Goal: Check status: Check status

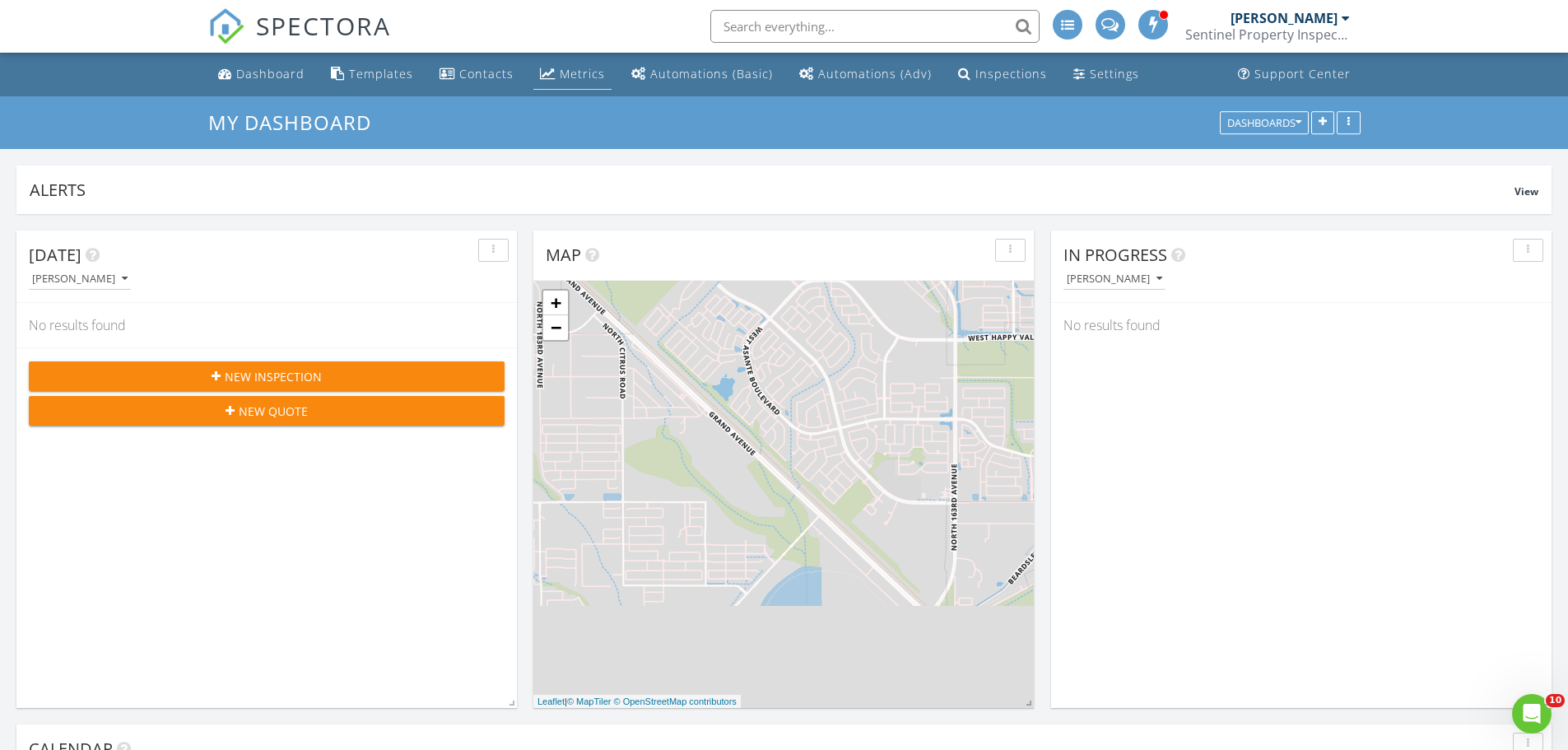
click at [563, 70] on div "Metrics" at bounding box center [582, 73] width 45 height 16
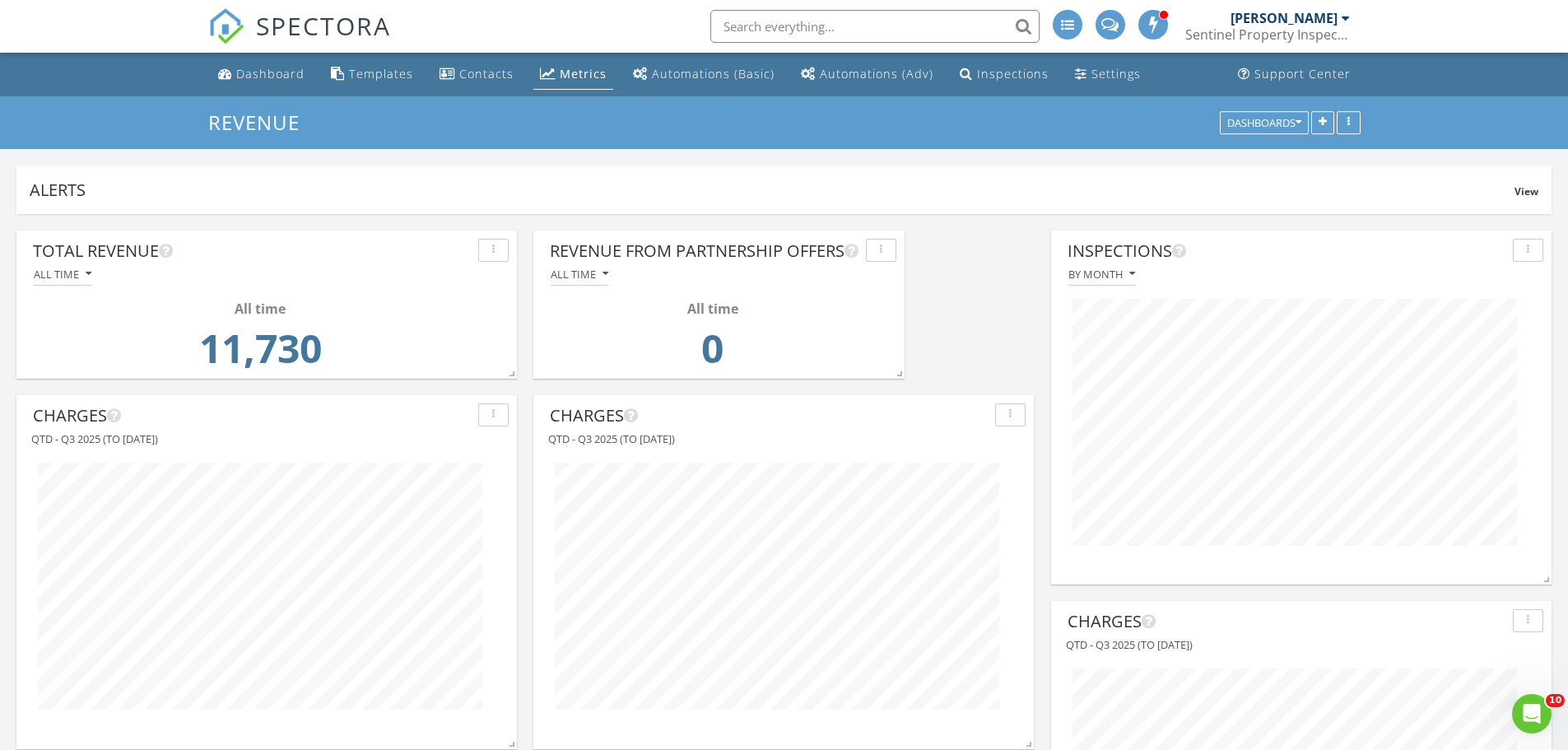
click at [1352, 22] on link "Alec Allan Sentinel Property Inspections" at bounding box center [1269, 26] width 169 height 53
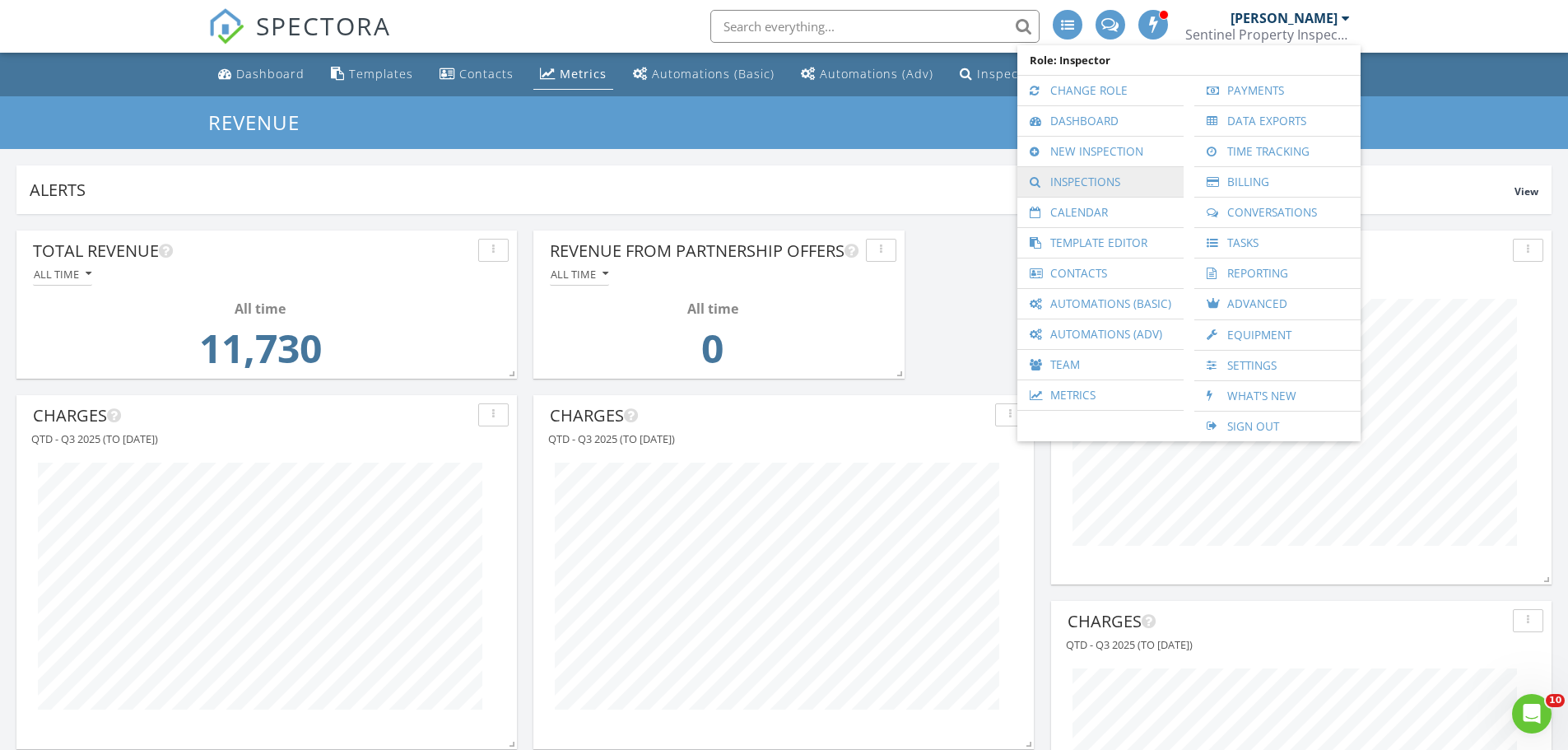
click at [1092, 192] on link "Inspections" at bounding box center [1100, 182] width 149 height 29
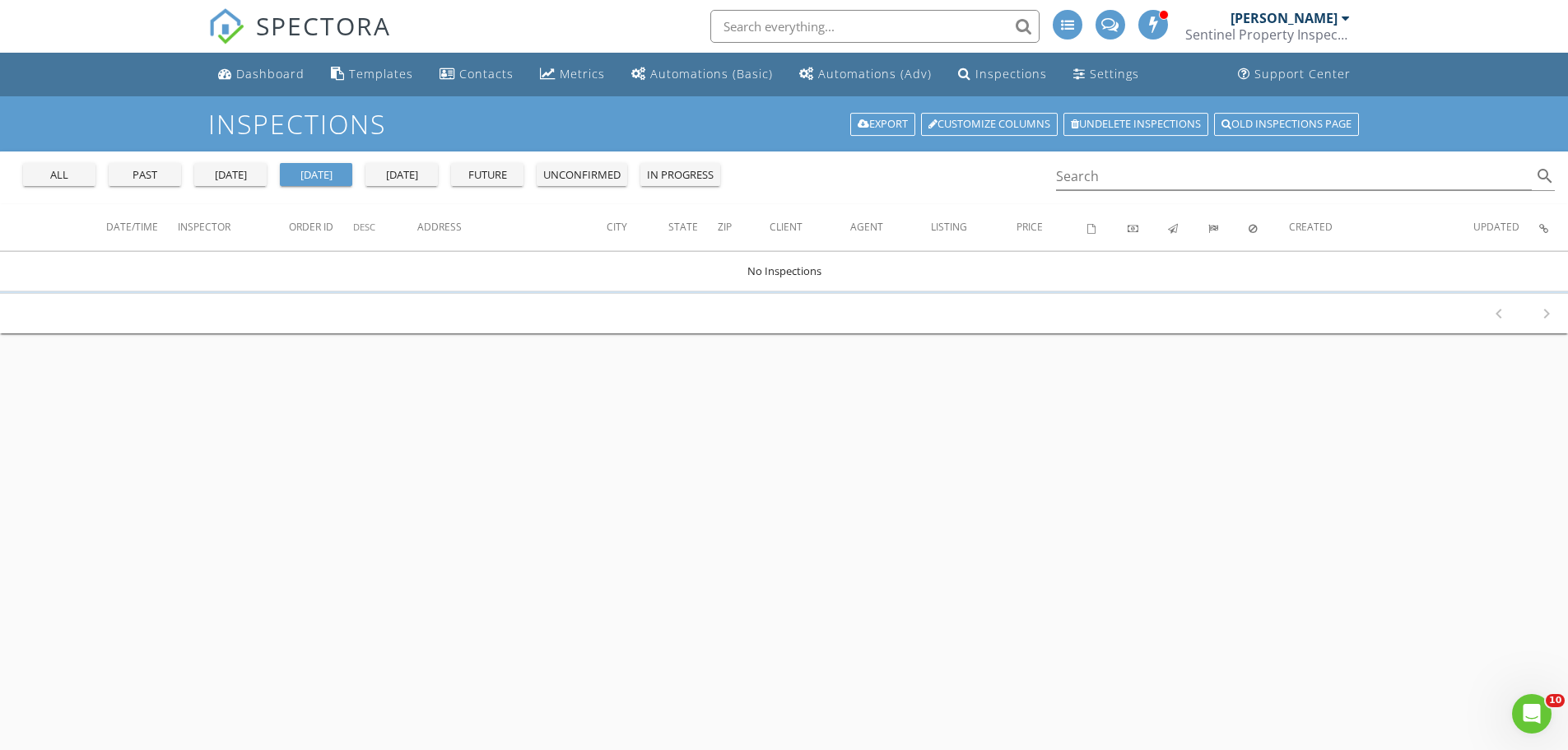
click at [240, 178] on div "yesterday" at bounding box center [231, 175] width 60 height 17
click at [140, 175] on div "past" at bounding box center [145, 175] width 60 height 17
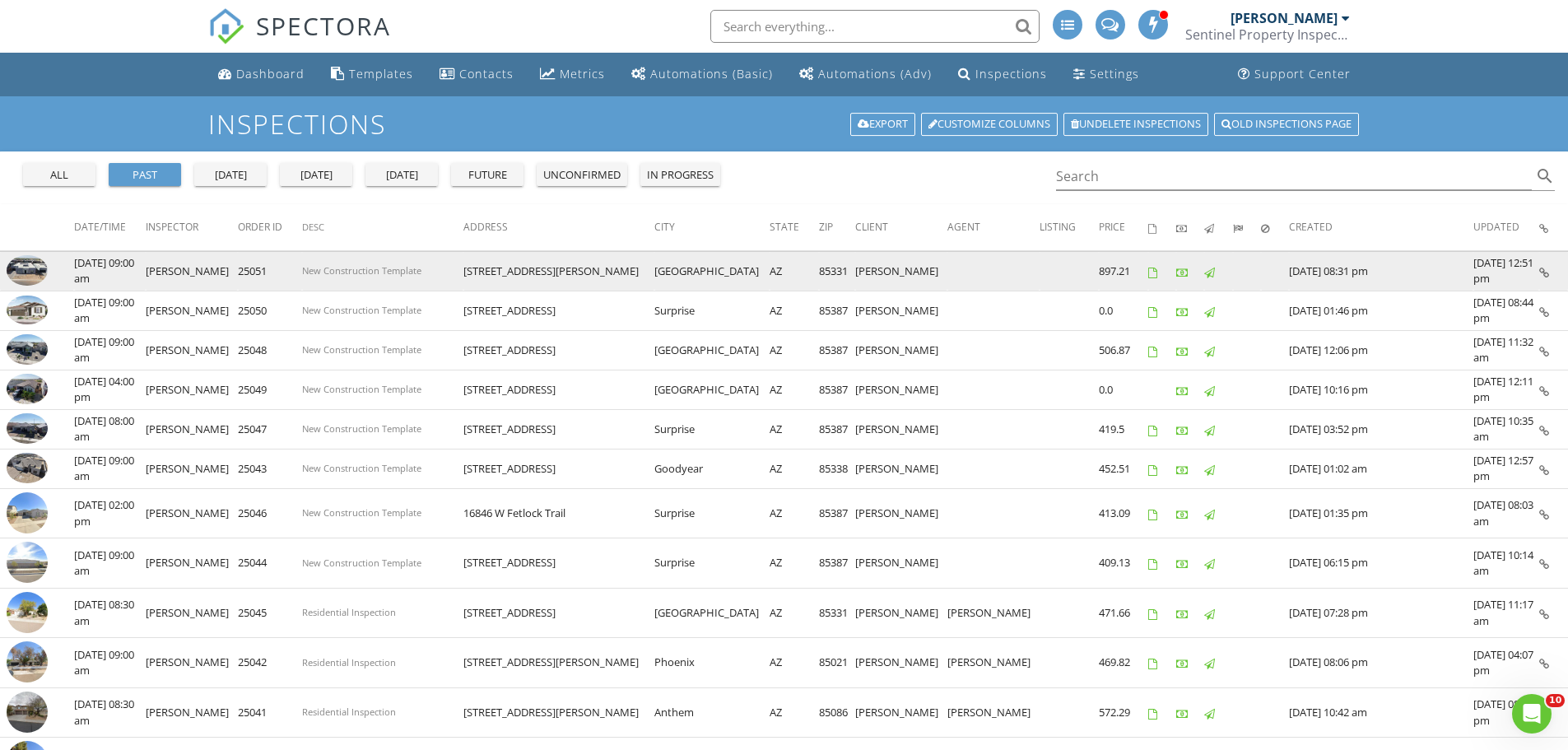
click at [33, 270] on img at bounding box center [27, 271] width 41 height 31
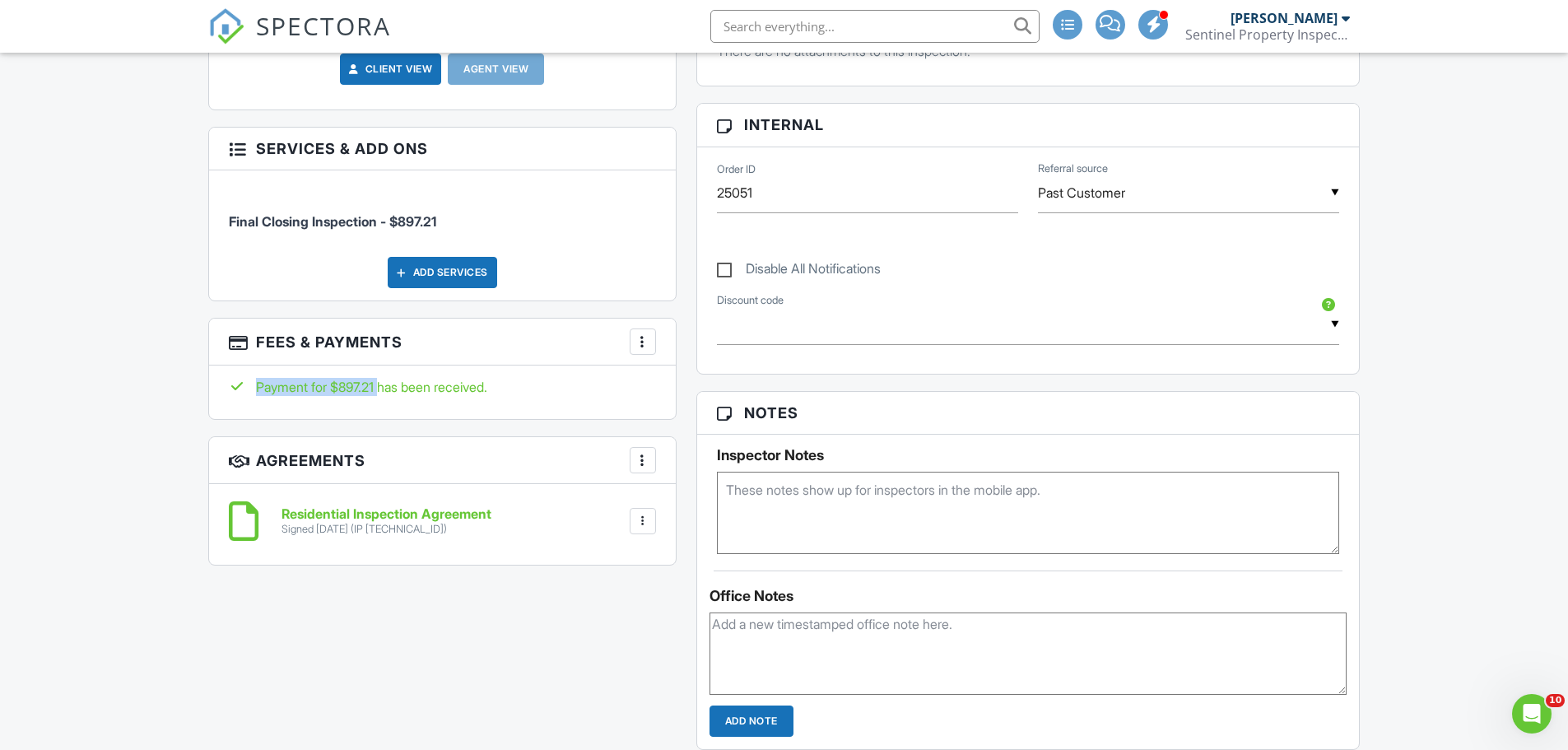
drag, startPoint x: 380, startPoint y: 387, endPoint x: 335, endPoint y: 395, distance: 45.7
click at [335, 395] on div "Payment for $897.21 has been received." at bounding box center [442, 387] width 427 height 19
